Goal: Information Seeking & Learning: Learn about a topic

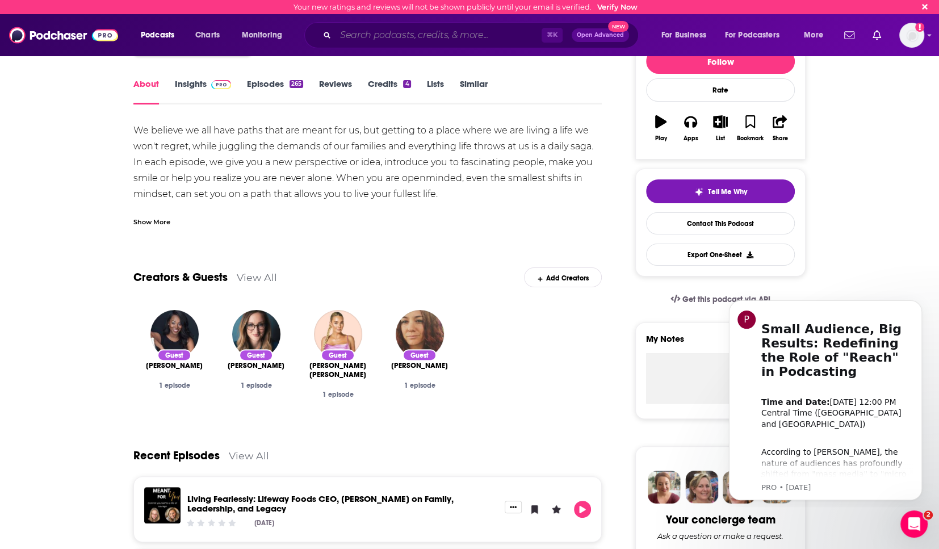
click at [454, 42] on input "Search podcasts, credits, & more..." at bounding box center [439, 35] width 206 height 18
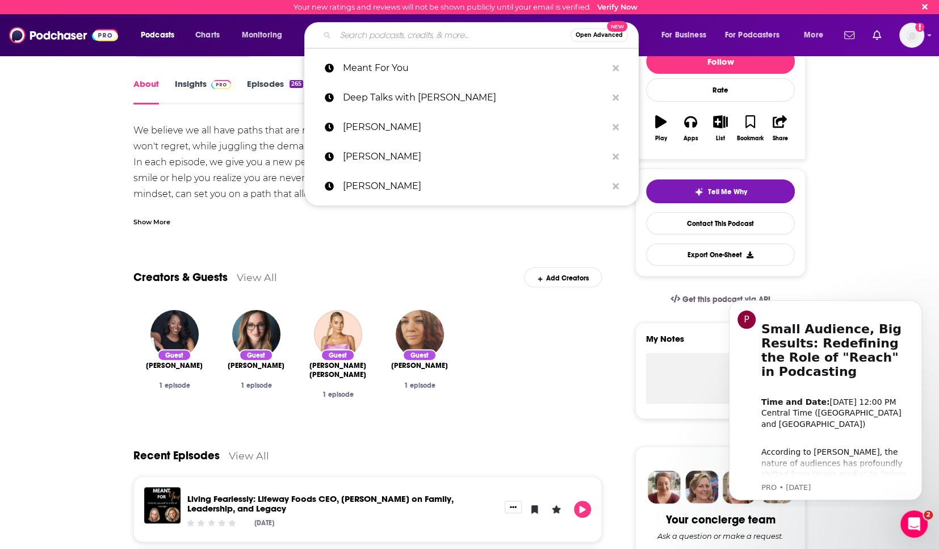
paste input "The [PERSON_NAME] Show"
type input "The [PERSON_NAME] Show"
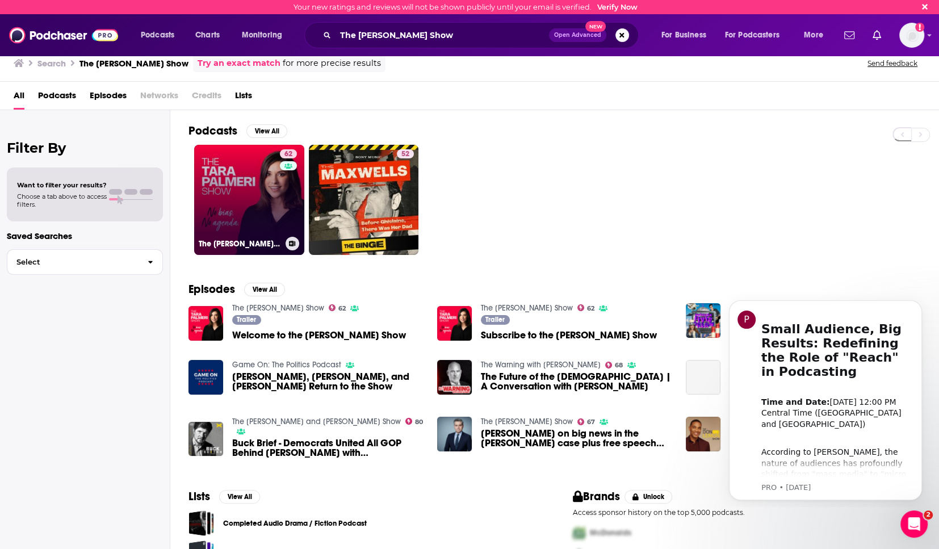
click at [240, 196] on link "62 The [PERSON_NAME] Show" at bounding box center [249, 200] width 110 height 110
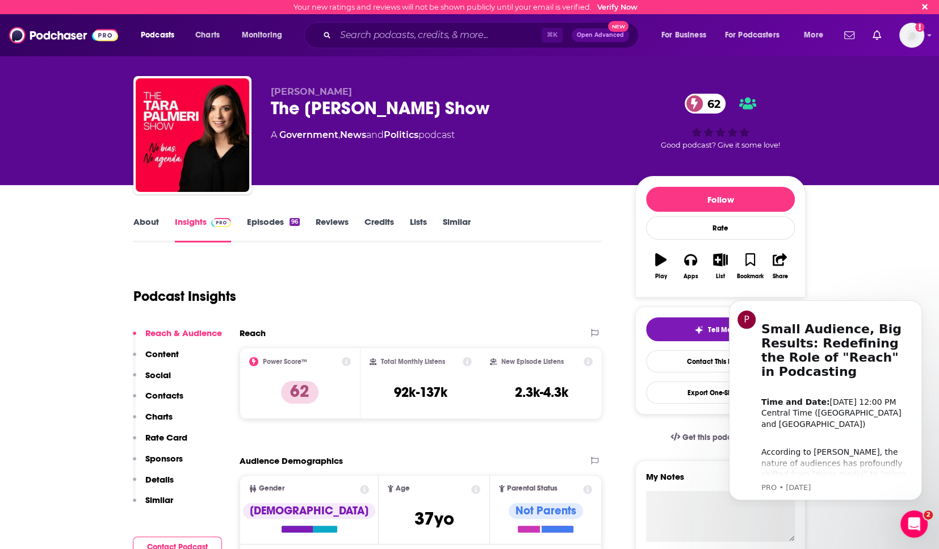
click at [151, 221] on link "About" at bounding box center [146, 229] width 26 height 26
